Goal: Transaction & Acquisition: Purchase product/service

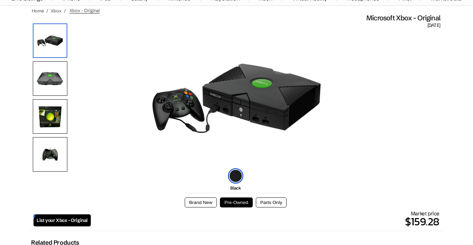
scroll to position [45, 0]
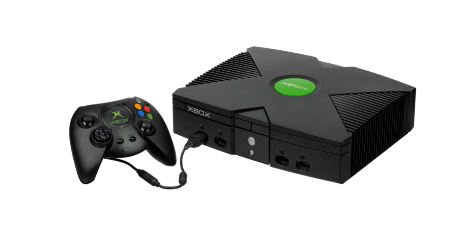
click at [250, 157] on img at bounding box center [236, 99] width 173 height 138
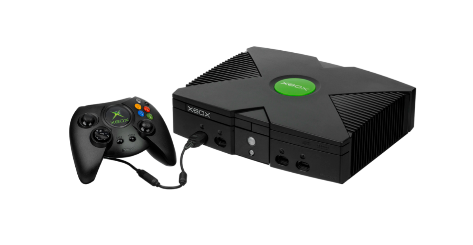
click at [250, 157] on img at bounding box center [236, 99] width 173 height 138
click at [250, 158] on img at bounding box center [236, 99] width 173 height 138
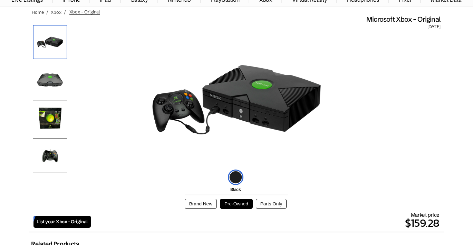
click at [202, 203] on button "Brand New" at bounding box center [201, 204] width 32 height 10
click at [230, 203] on button "Pre-Owned" at bounding box center [236, 204] width 33 height 10
click at [207, 202] on button "Brand New" at bounding box center [201, 204] width 32 height 10
click at [236, 200] on button "Pre-Owned" at bounding box center [236, 204] width 33 height 10
click at [193, 202] on button "Brand New" at bounding box center [201, 204] width 32 height 10
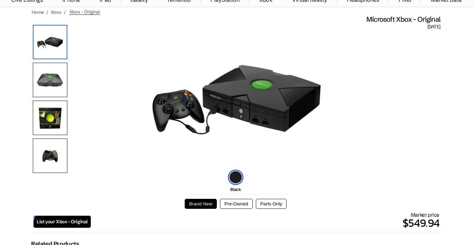
click at [276, 202] on button "Parts Only" at bounding box center [271, 204] width 31 height 10
click at [231, 205] on button "Pre-Owned" at bounding box center [236, 204] width 33 height 10
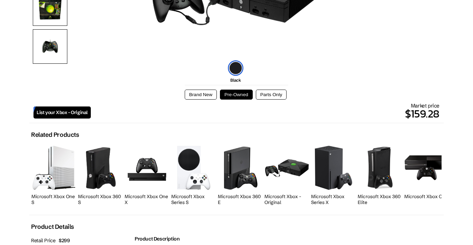
scroll to position [170, 0]
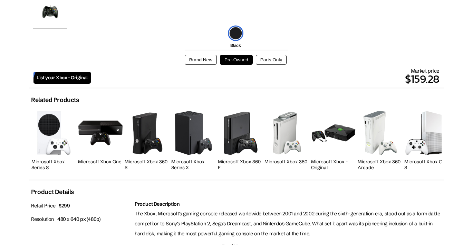
scroll to position [189, 0]
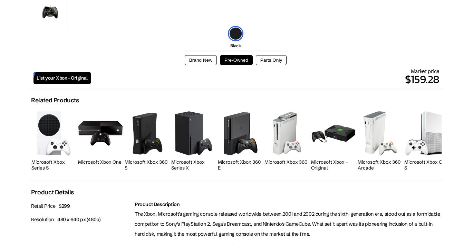
click at [332, 139] on img at bounding box center [333, 134] width 45 height 20
click at [332, 140] on img at bounding box center [333, 134] width 45 height 20
click at [329, 140] on img at bounding box center [333, 134] width 45 height 20
drag, startPoint x: 329, startPoint y: 140, endPoint x: 324, endPoint y: 140, distance: 4.8
click at [324, 140] on img at bounding box center [333, 134] width 45 height 20
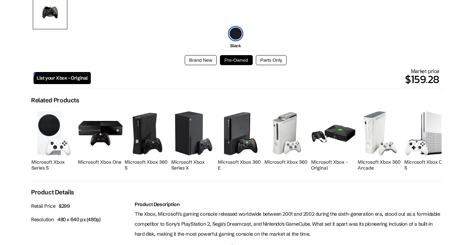
click at [324, 140] on img at bounding box center [333, 134] width 45 height 20
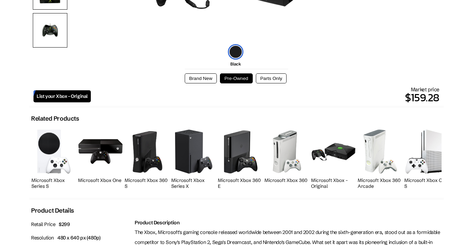
scroll to position [172, 0]
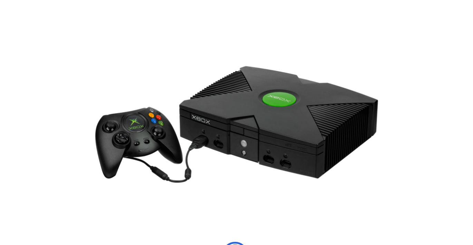
click at [241, 145] on img at bounding box center [236, 144] width 173 height 138
